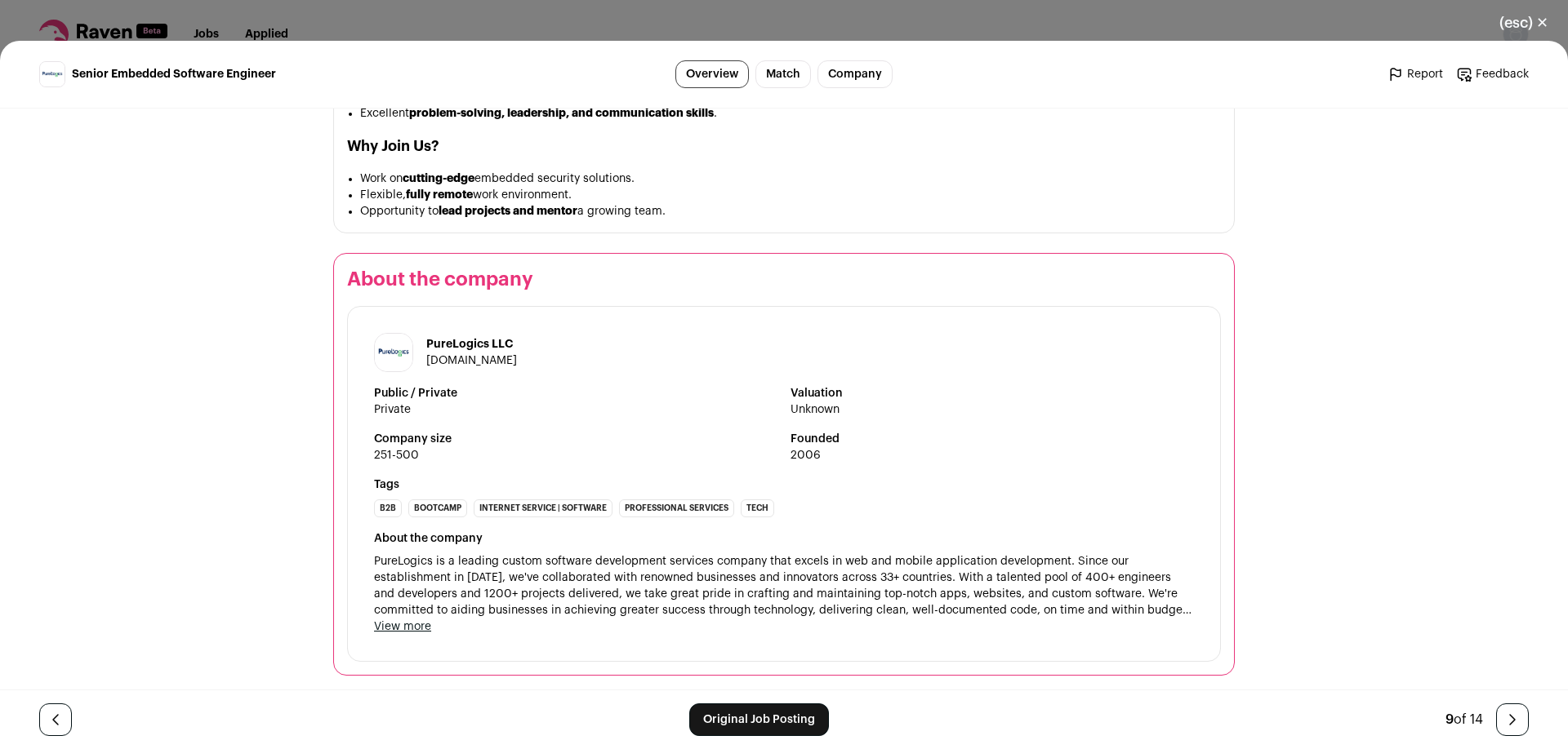
scroll to position [1387, 0]
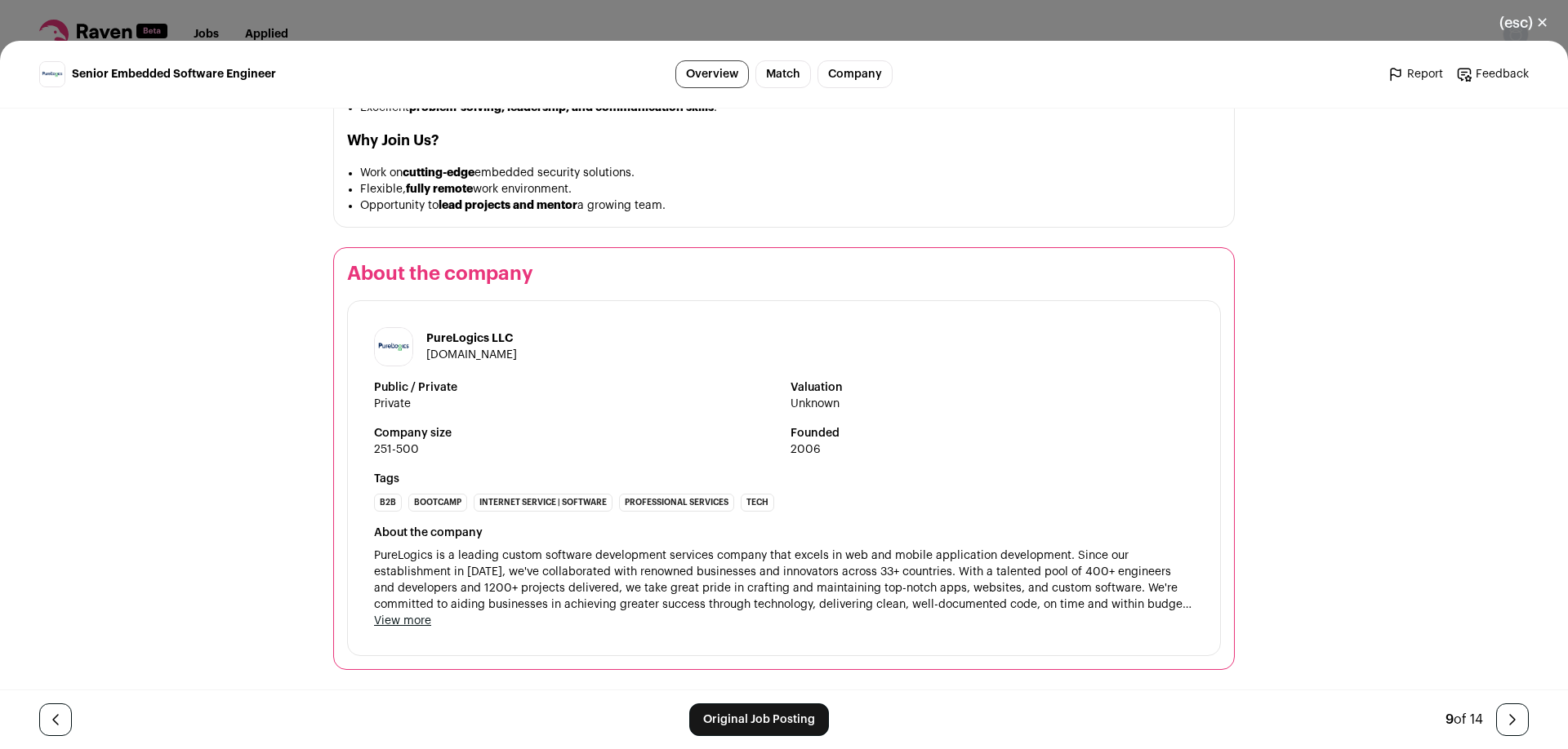
click at [761, 704] on link "Original Job Posting" at bounding box center [759, 719] width 139 height 33
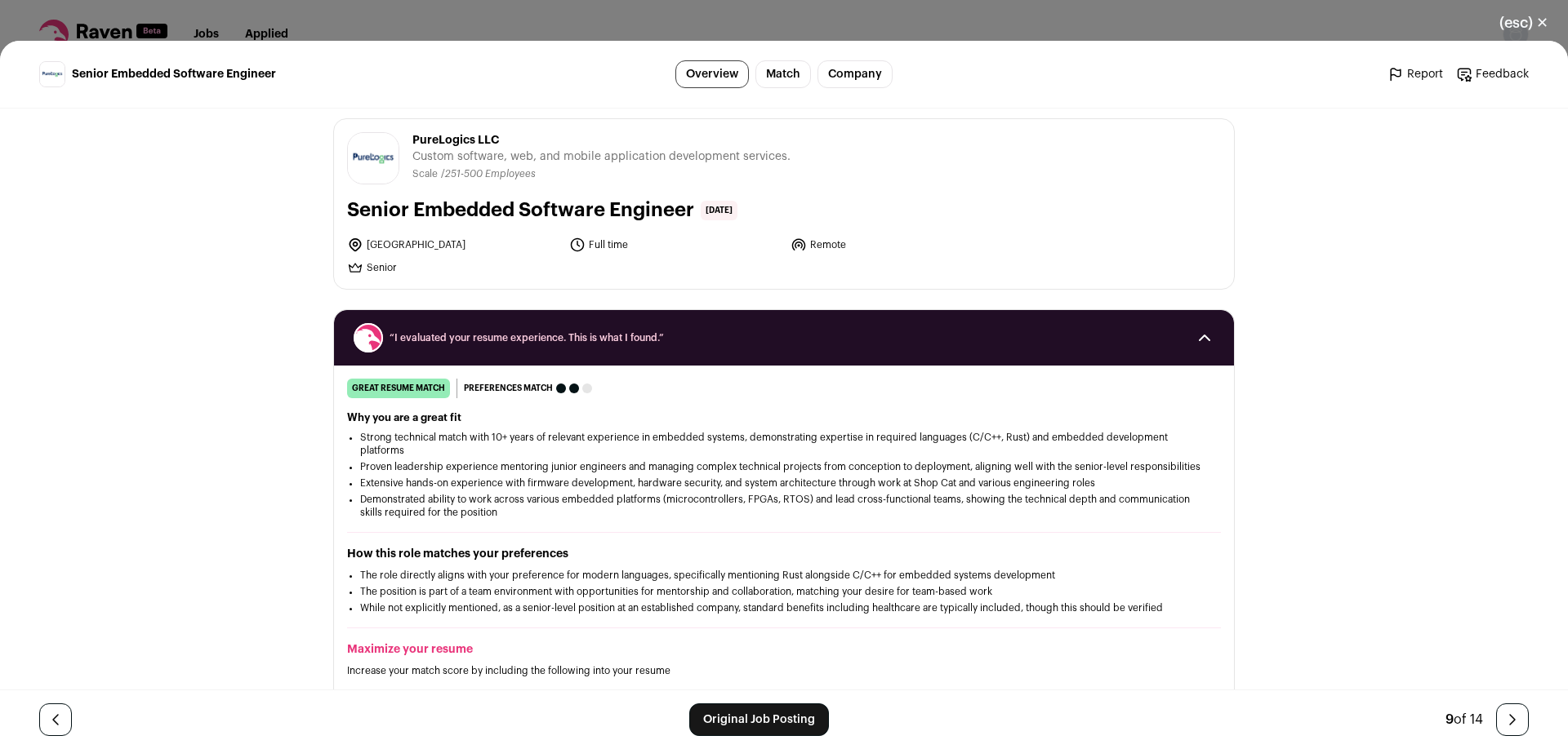
scroll to position [0, 0]
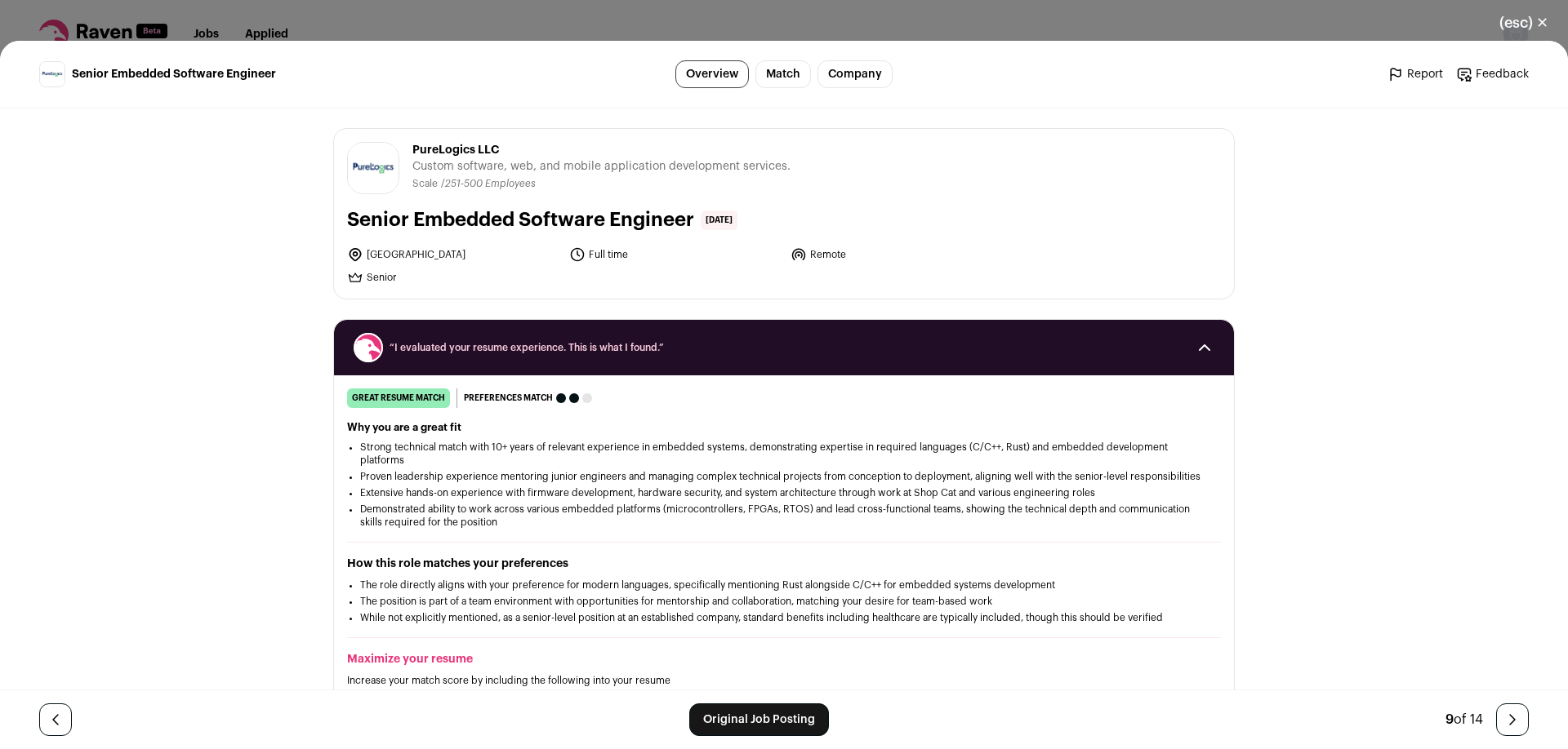
drag, startPoint x: 490, startPoint y: 152, endPoint x: 415, endPoint y: 155, distance: 75.1
click at [415, 155] on span "PureLogics LLC" at bounding box center [601, 149] width 378 height 16
click at [560, 152] on span "PureLogics LLC" at bounding box center [601, 149] width 378 height 16
drag, startPoint x: 509, startPoint y: 152, endPoint x: 412, endPoint y: 152, distance: 97.0
click at [412, 152] on header "PureLogics LLC [DOMAIN_NAME] Public / Private Private Valuation Unknown Company…" at bounding box center [783, 168] width 874 height 52
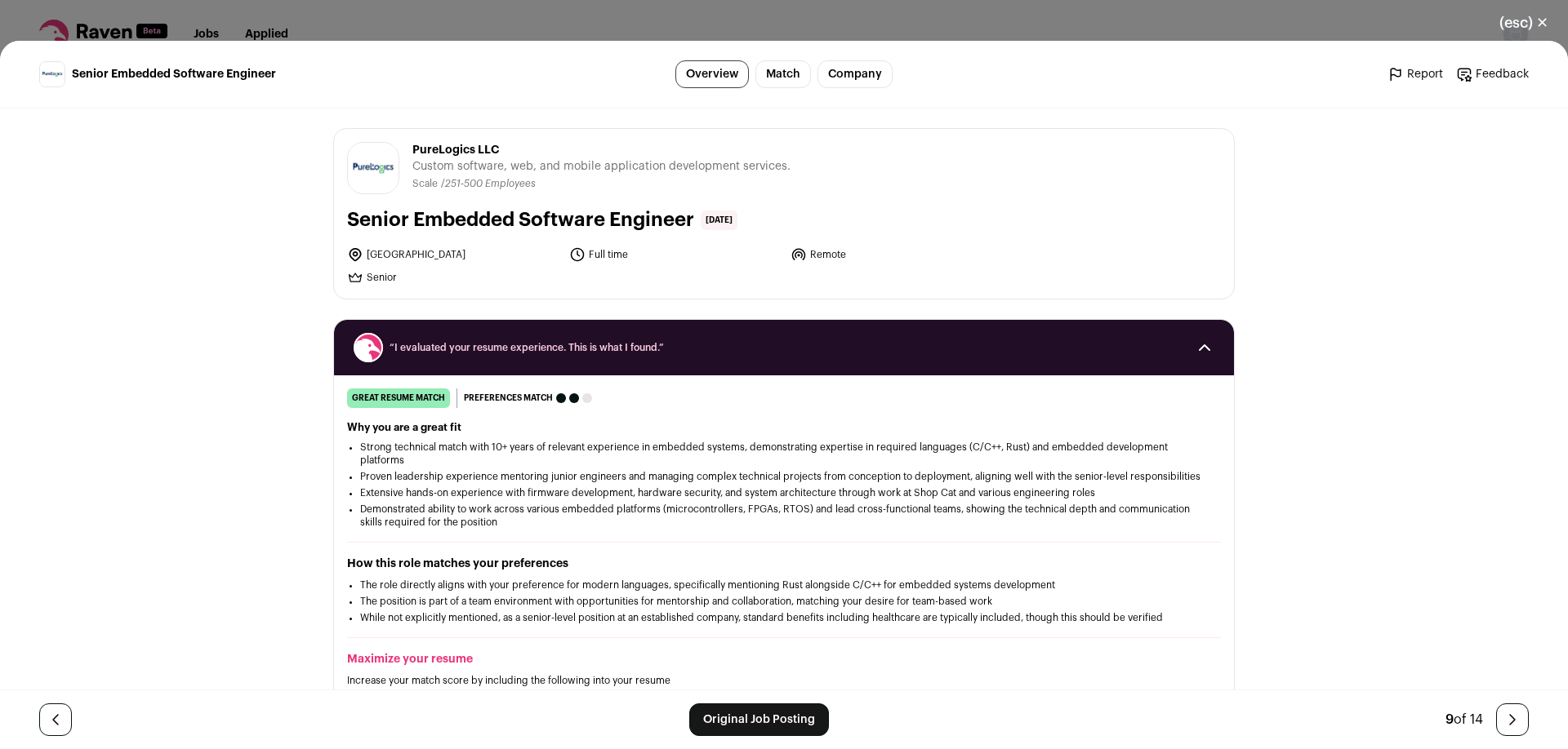
copy span "PureLogics LLC"
click at [461, 150] on span "PureLogics LLC" at bounding box center [601, 149] width 378 height 16
